Goal: Information Seeking & Learning: Learn about a topic

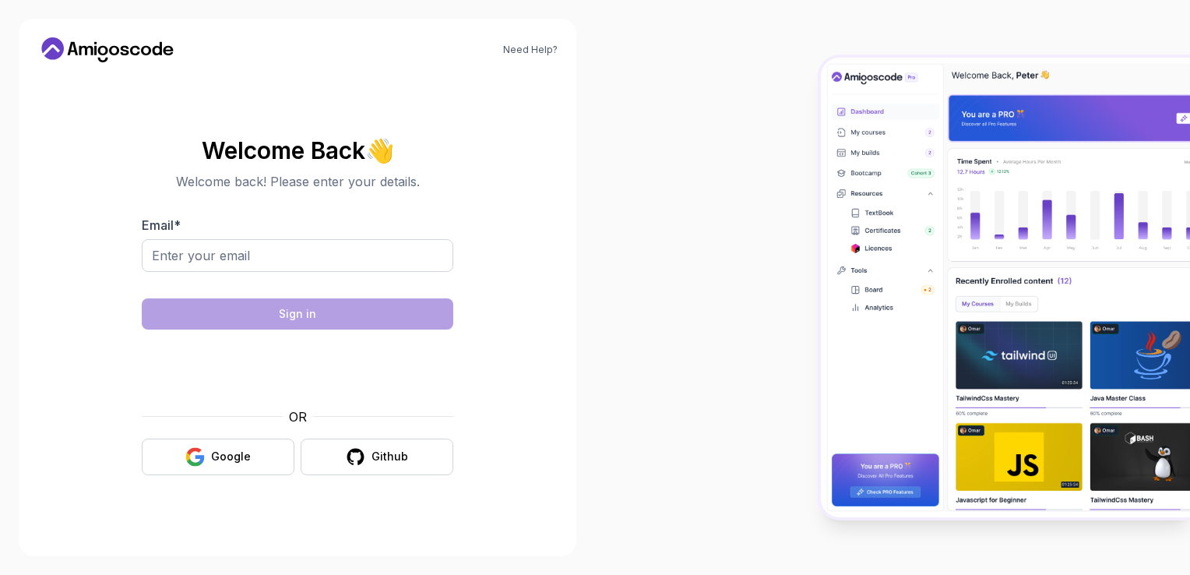
click at [327, 101] on div "Welcome Back 👋 Welcome back! Please enter your details. Email * Sign in OR Goog…" at bounding box center [297, 306] width 520 height 463
click at [202, 458] on icon "button" at bounding box center [200, 459] width 9 height 9
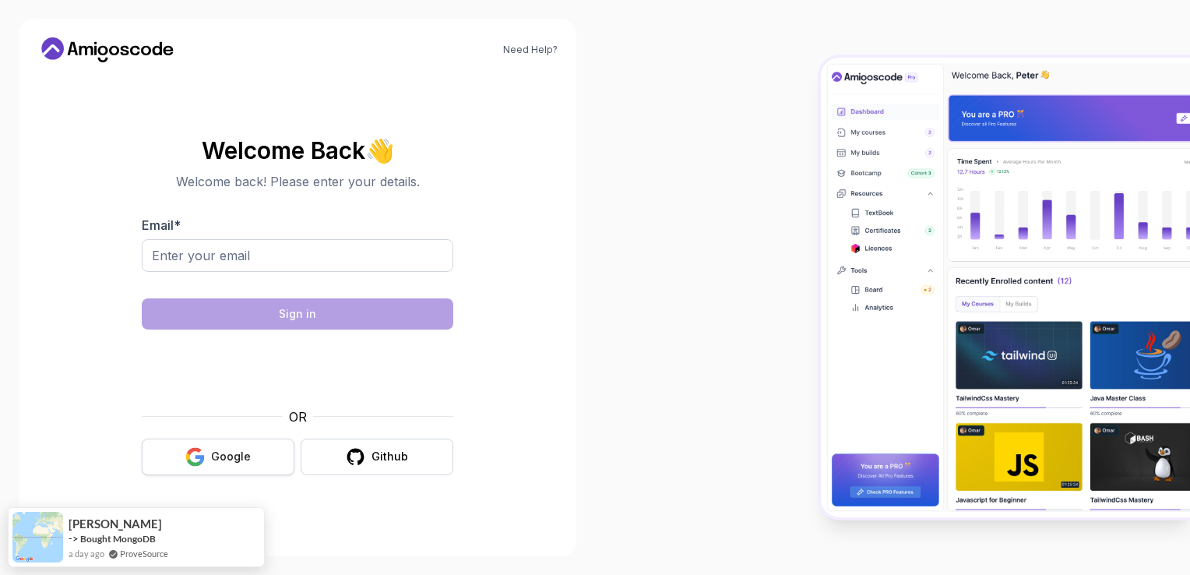
click at [202, 458] on icon "button" at bounding box center [200, 459] width 9 height 9
click at [321, 260] on input "Email *" at bounding box center [298, 255] width 312 height 33
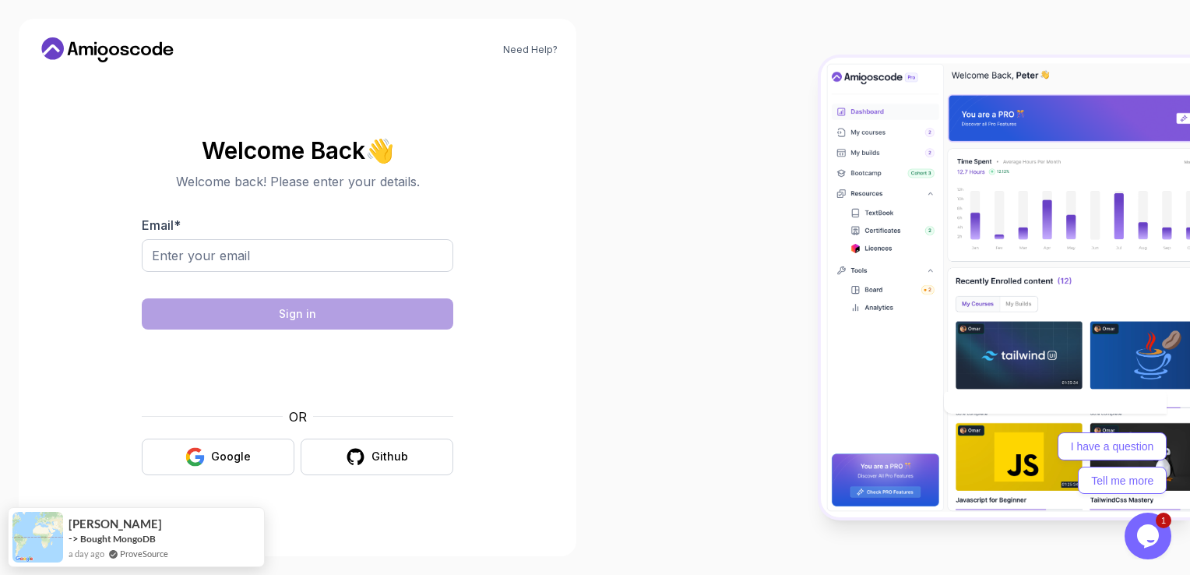
click at [542, 176] on section "Welcome Back 👋 Welcome back! Please enter your details. Email * Sign in OR Goog…" at bounding box center [297, 306] width 520 height 368
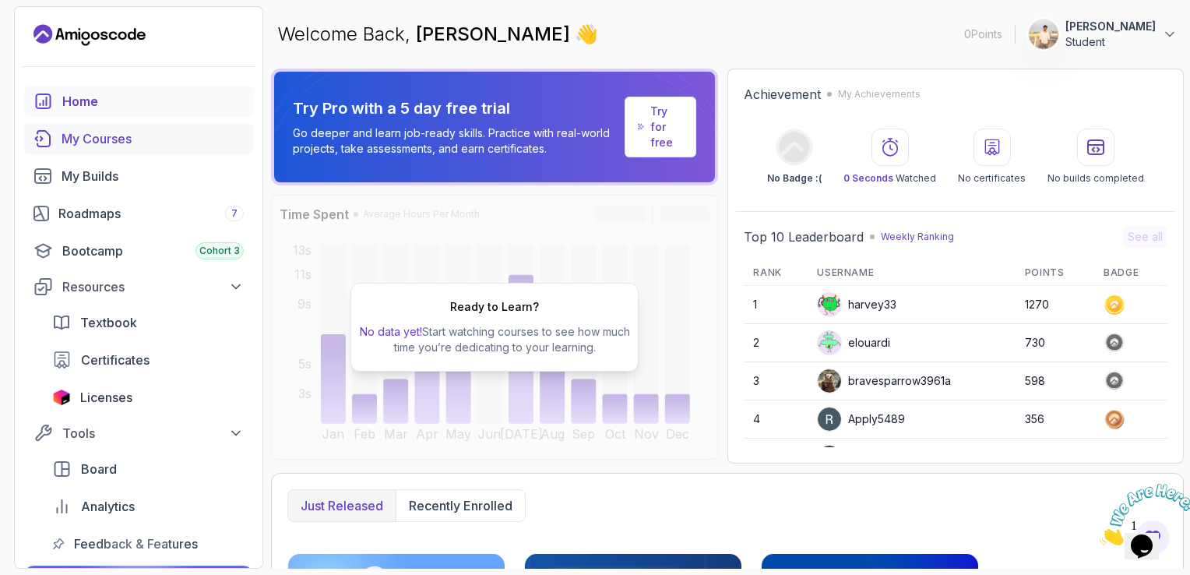
click at [97, 146] on div "My Courses" at bounding box center [153, 138] width 182 height 19
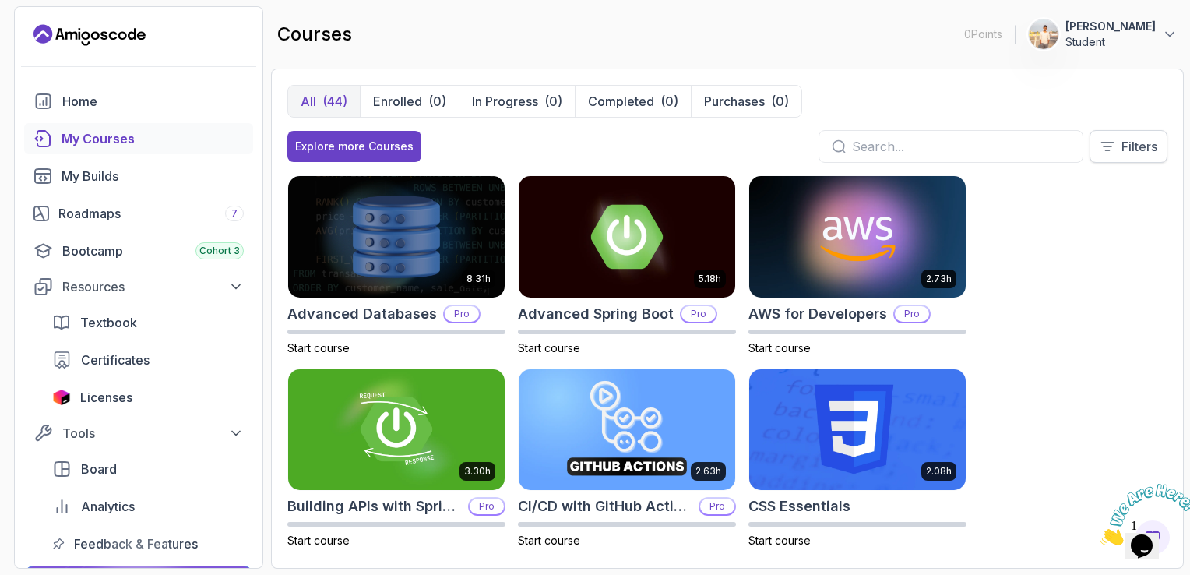
click at [1134, 153] on p "Filters" at bounding box center [1140, 146] width 36 height 19
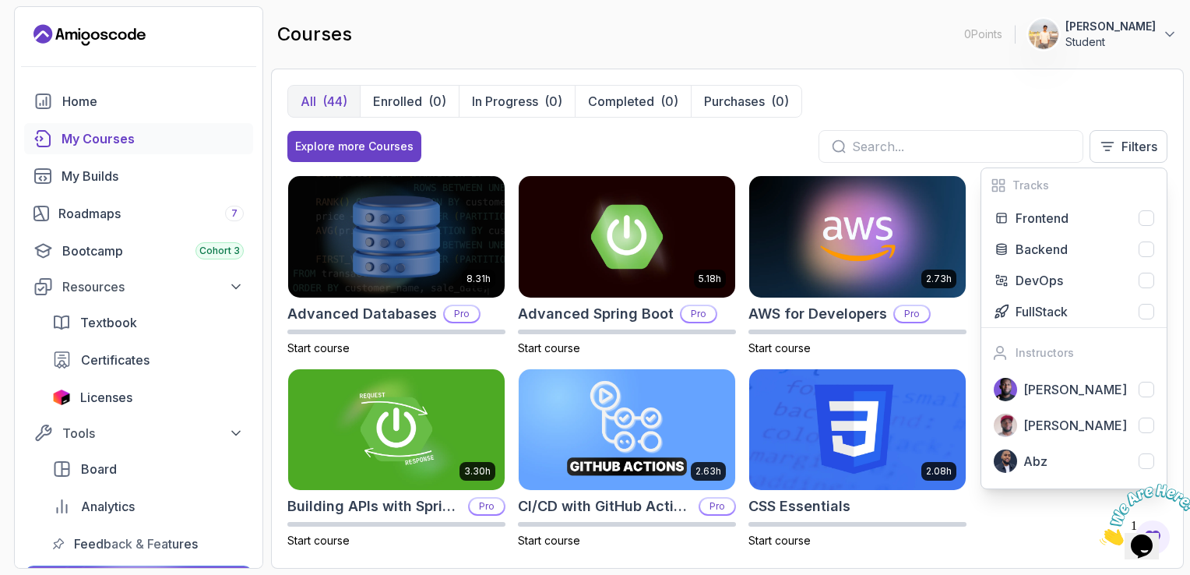
click at [985, 97] on div "All (44) Enrolled (0) In Progress (0) Completed (0) Purchases (0)" at bounding box center [727, 101] width 880 height 33
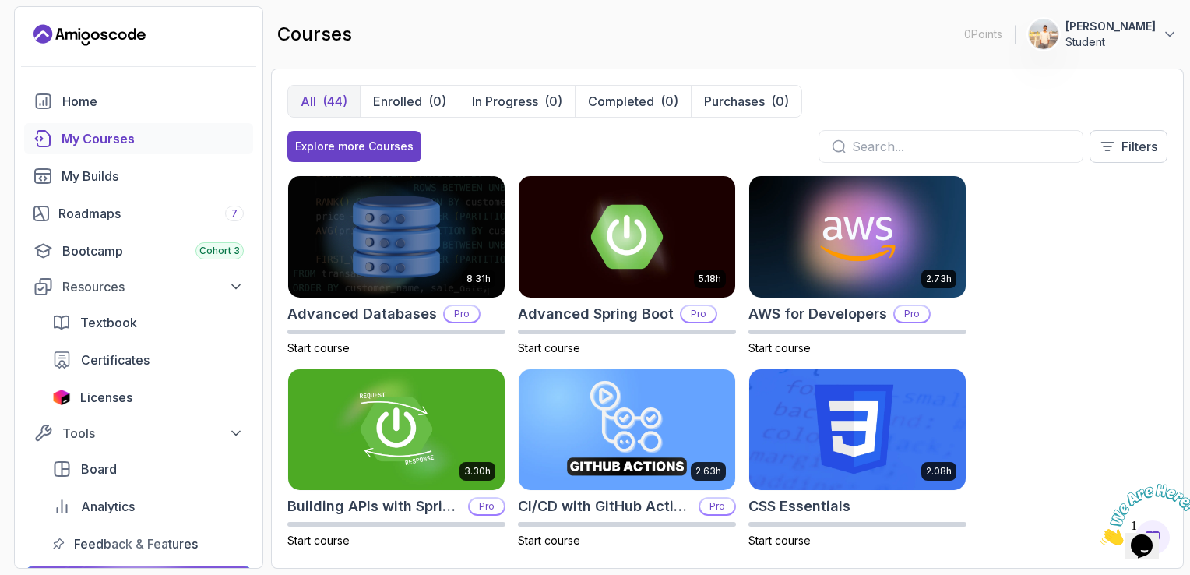
click at [1104, 316] on div "8.31h Advanced Databases Pro Start course 5.18h Advanced Spring Boot Pro Start …" at bounding box center [727, 363] width 880 height 377
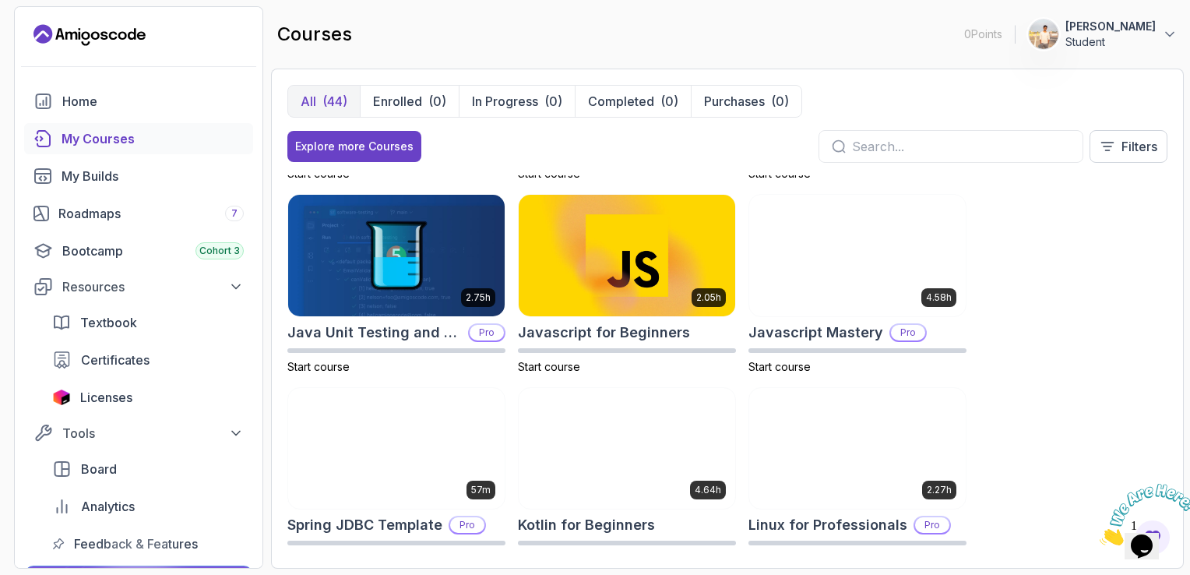
scroll to position [1527, 0]
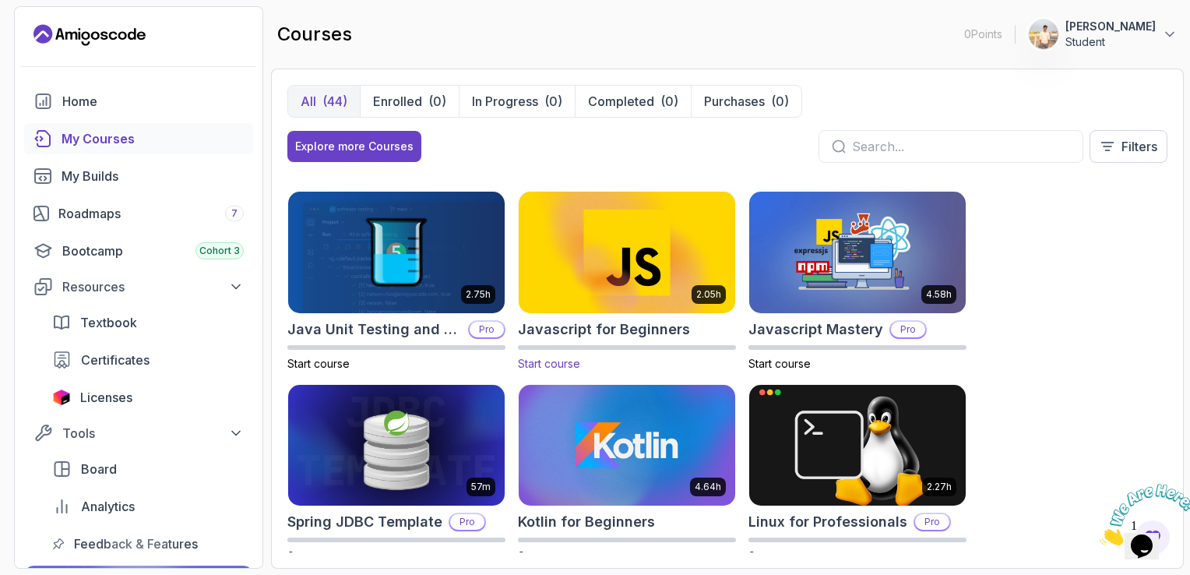
click at [640, 263] on img at bounding box center [626, 252] width 227 height 127
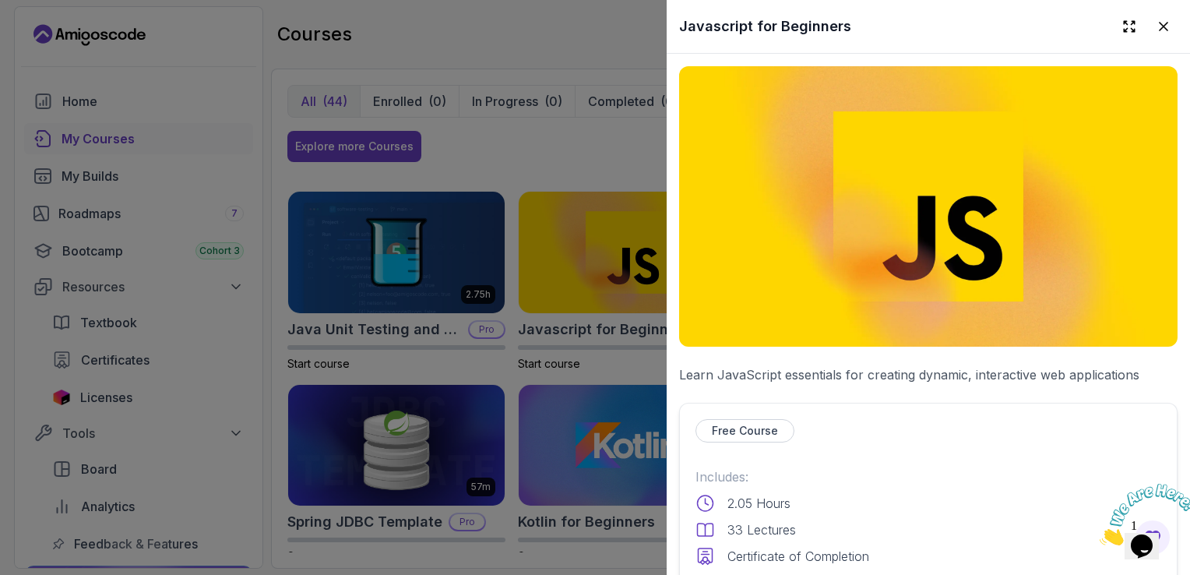
click at [753, 423] on p "Free Course" at bounding box center [745, 431] width 66 height 16
click at [752, 425] on p "Free Course" at bounding box center [745, 431] width 66 height 16
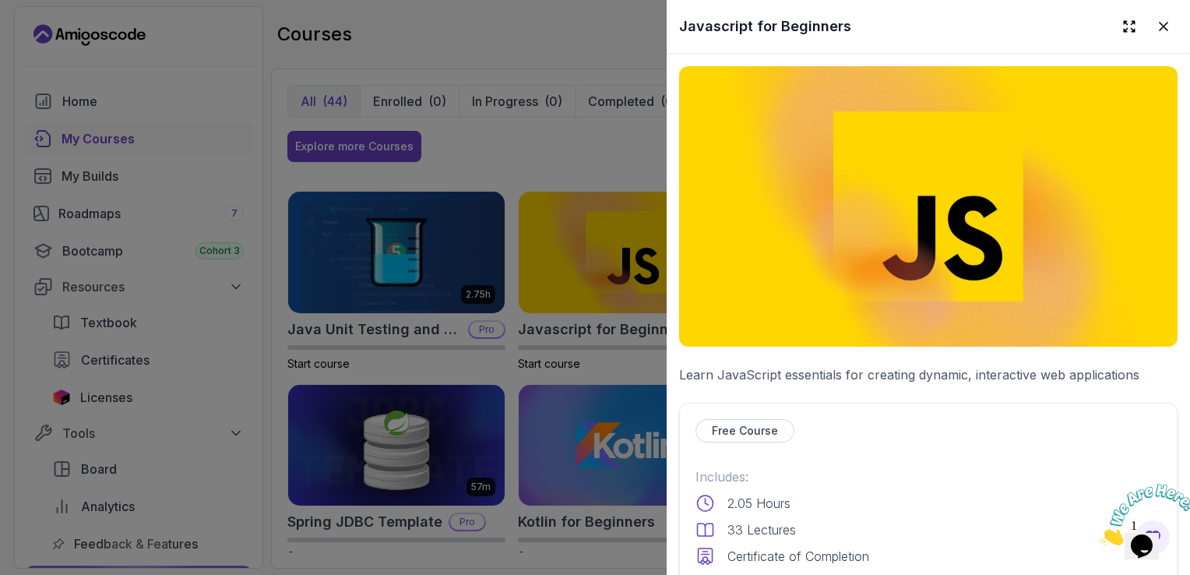
click at [581, 246] on div at bounding box center [595, 287] width 1190 height 575
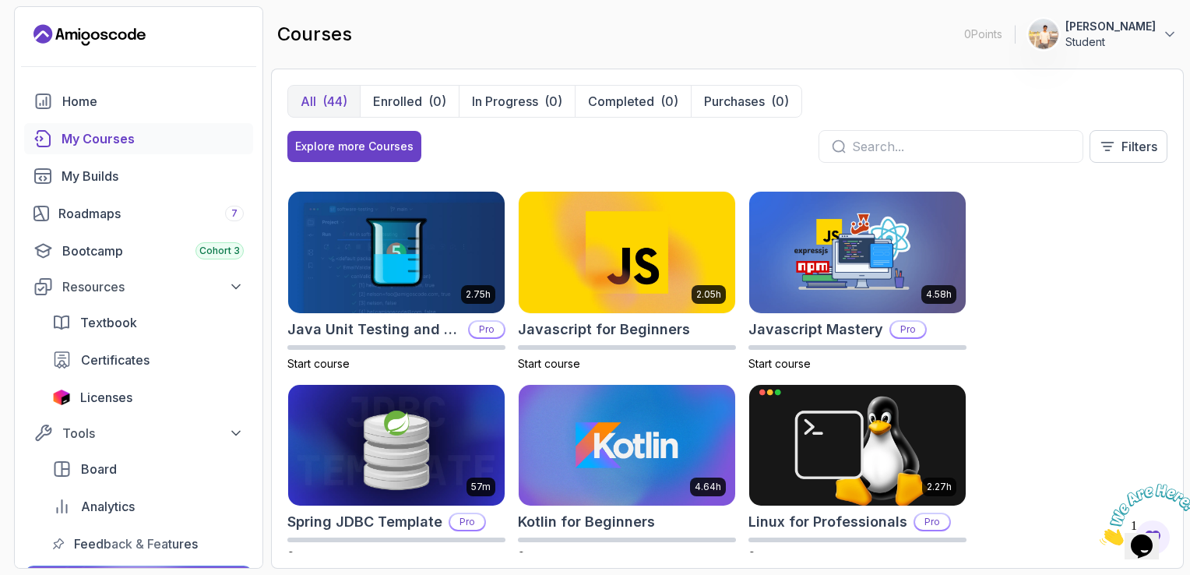
click at [581, 246] on img at bounding box center [627, 253] width 217 height 122
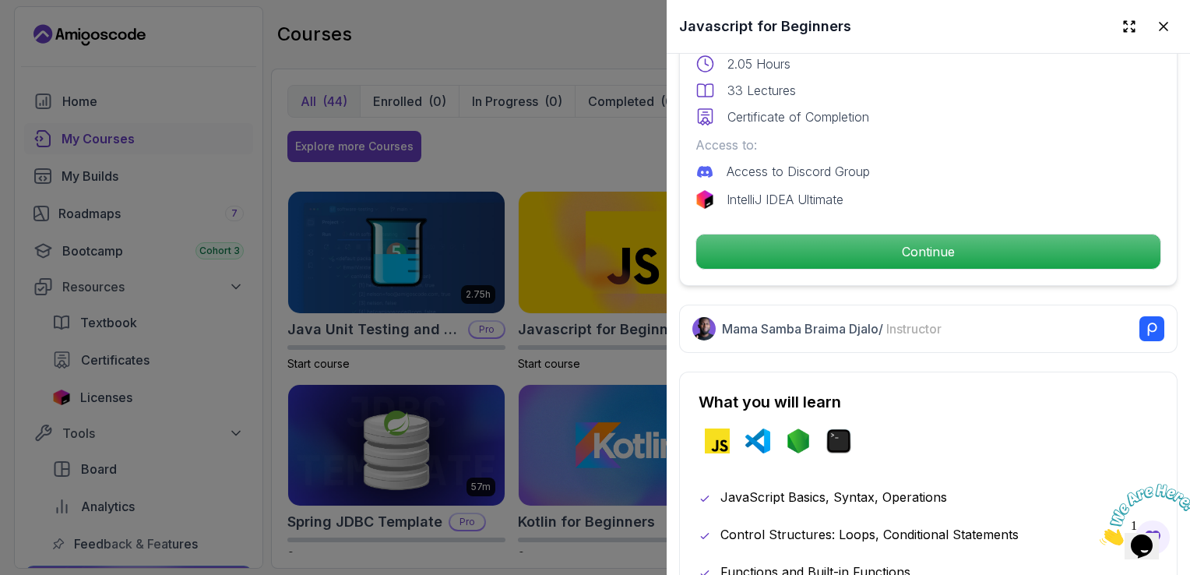
scroll to position [435, 0]
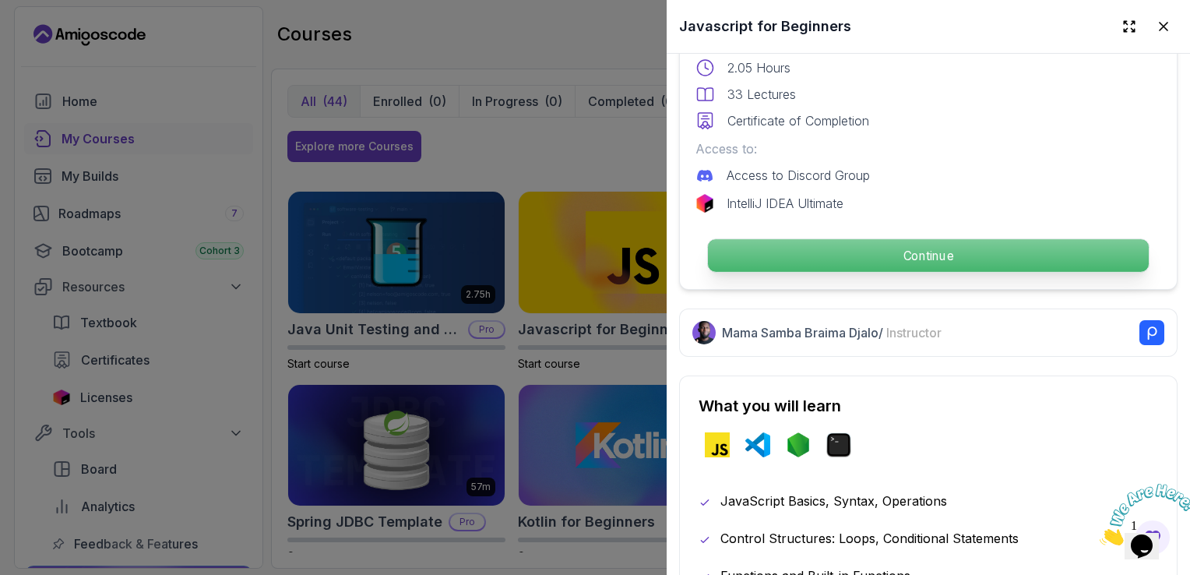
click at [880, 239] on p "Continue" at bounding box center [928, 255] width 441 height 33
click at [878, 255] on p "Continue" at bounding box center [928, 255] width 441 height 33
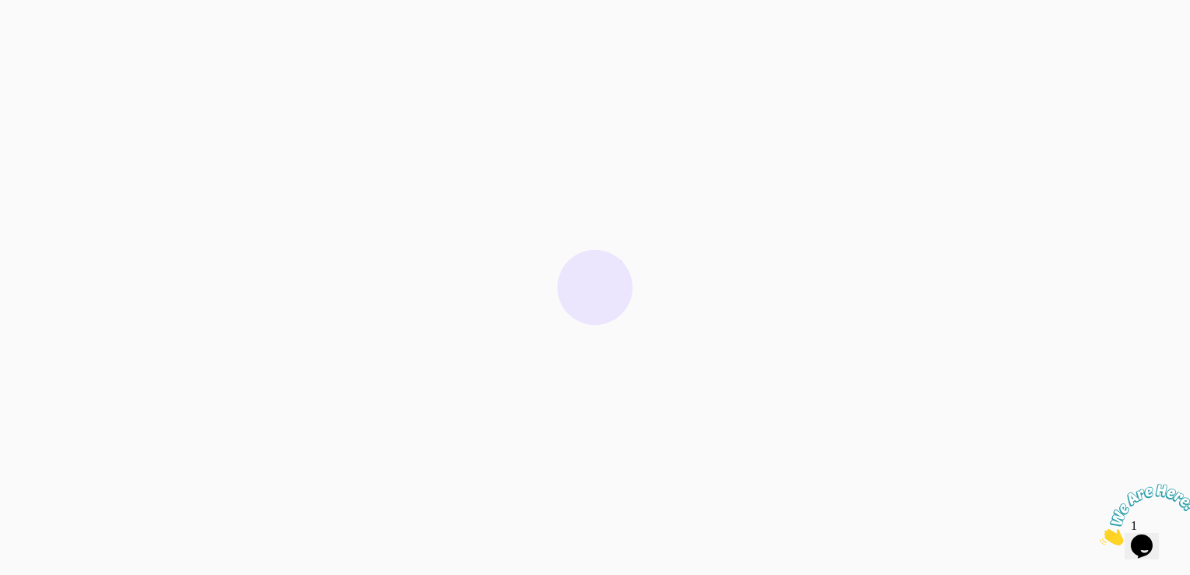
click at [732, 52] on div at bounding box center [595, 287] width 1190 height 575
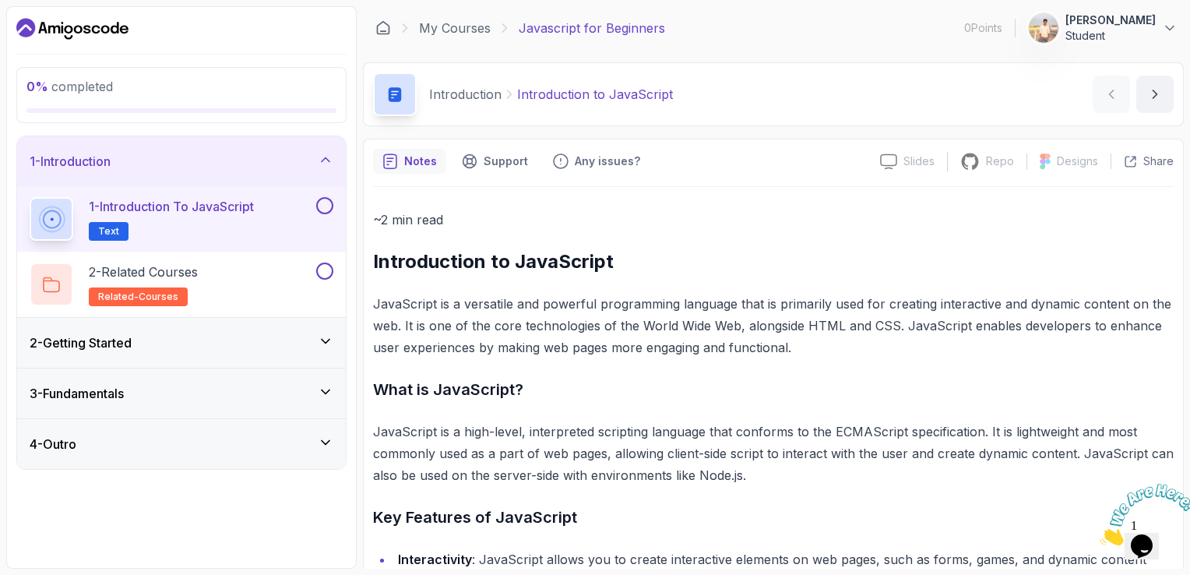
click at [323, 336] on icon at bounding box center [326, 341] width 16 height 16
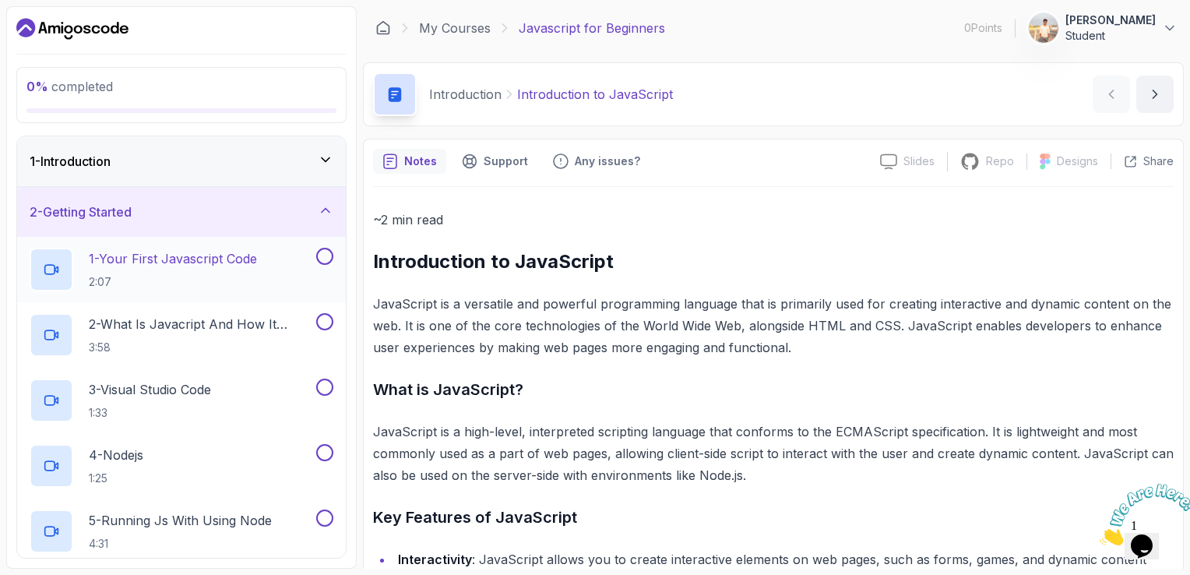
click at [199, 257] on p "1 - Your First Javascript Code" at bounding box center [173, 258] width 168 height 19
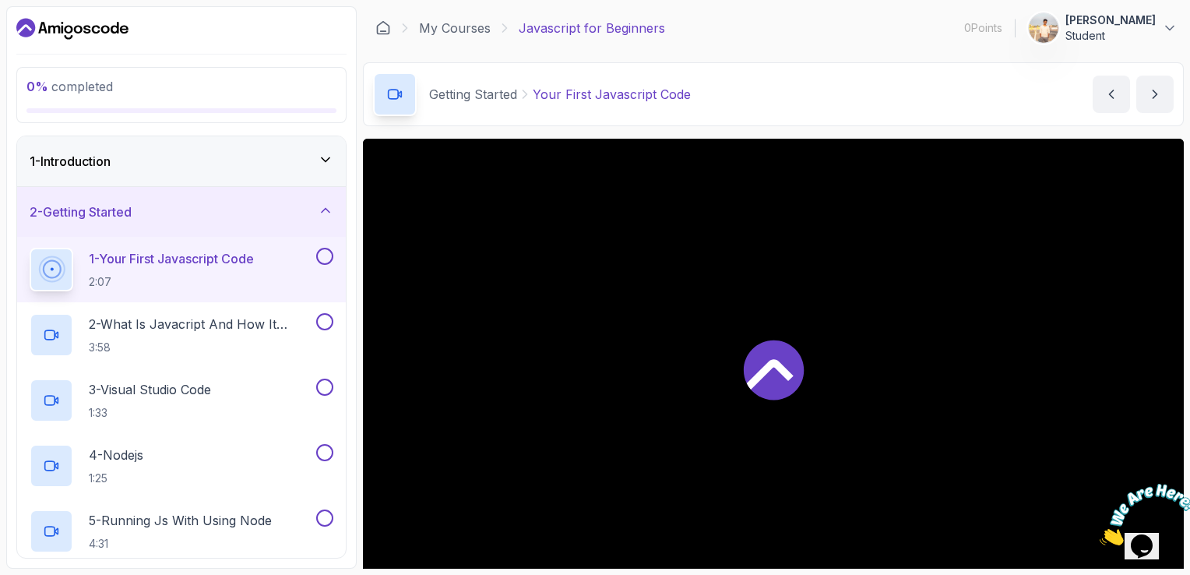
click at [772, 368] on icon at bounding box center [770, 375] width 47 height 30
drag, startPoint x: 1190, startPoint y: 145, endPoint x: 1193, endPoint y: 188, distance: 43.0
click at [1190, 188] on html "0 % completed 1 - Introduction 2 - Getting Started 1 - Your First Javascript Co…" at bounding box center [595, 287] width 1190 height 575
click at [1169, 17] on button "Anand Student" at bounding box center [1103, 27] width 150 height 31
